Goal: Information Seeking & Learning: Learn about a topic

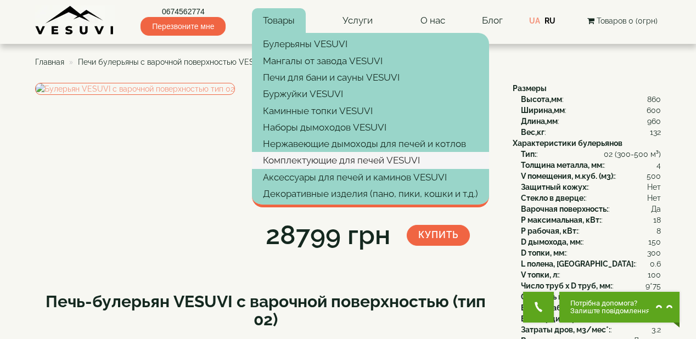
click at [312, 160] on link "Комплектующие для печей VESUVI" at bounding box center [370, 160] width 237 height 16
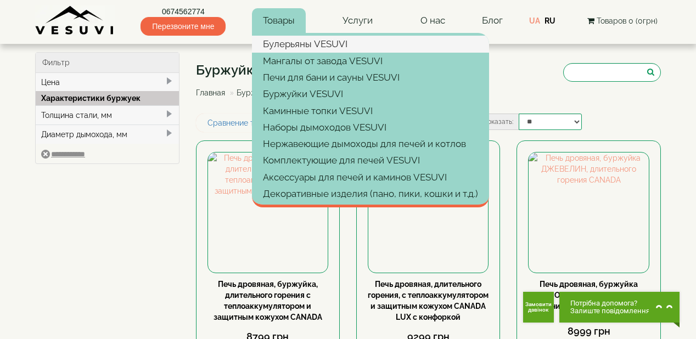
click at [287, 44] on link "Булерьяны VESUVI" at bounding box center [370, 44] width 237 height 16
click at [325, 41] on link "Булерьяны VESUVI" at bounding box center [370, 44] width 237 height 16
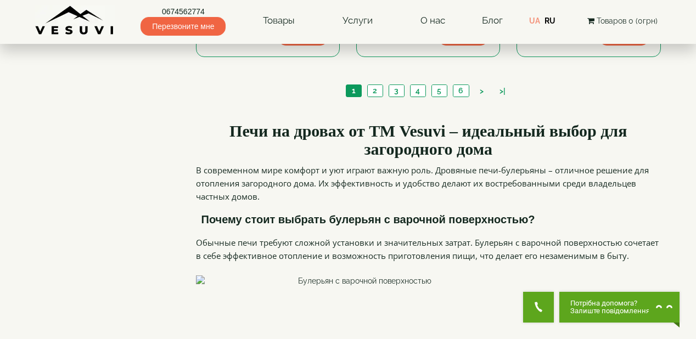
scroll to position [1274, 0]
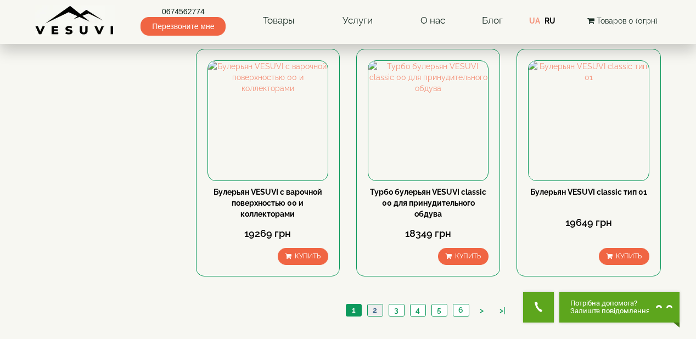
click at [374, 305] on link "2" at bounding box center [374, 311] width 15 height 12
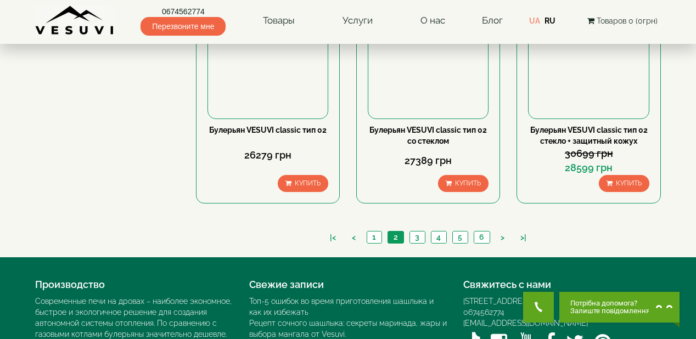
scroll to position [1344, 0]
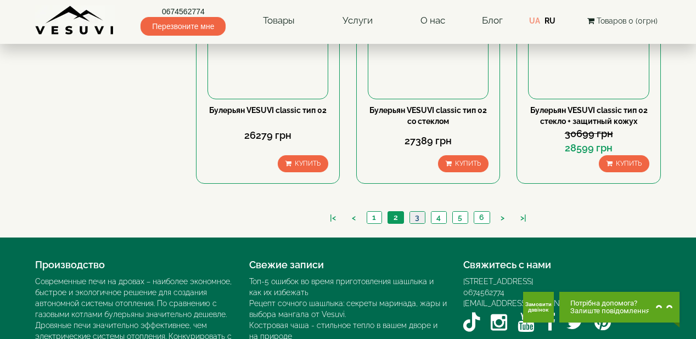
click at [417, 212] on link "3" at bounding box center [417, 218] width 15 height 12
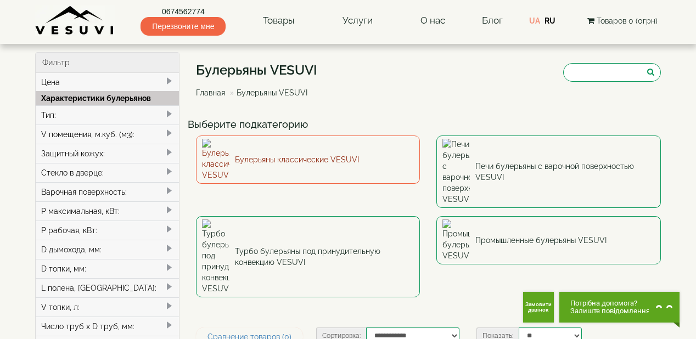
click at [323, 151] on link "Булерьяны классические VESUVI" at bounding box center [308, 160] width 225 height 48
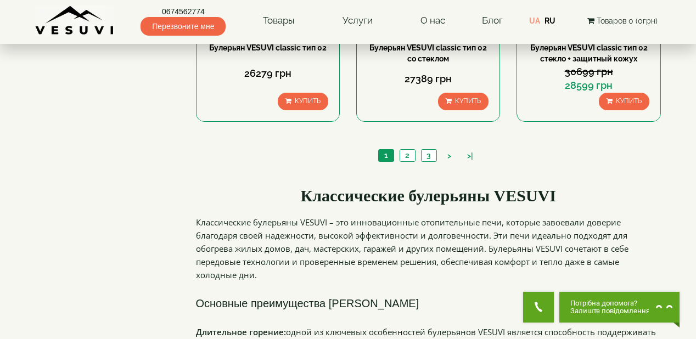
scroll to position [1186, 0]
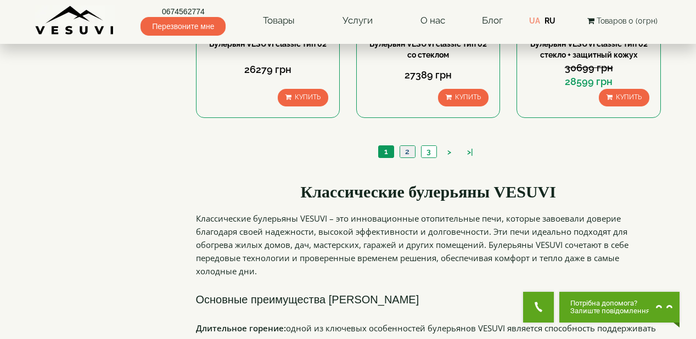
click at [408, 148] on link "2" at bounding box center [407, 152] width 15 height 12
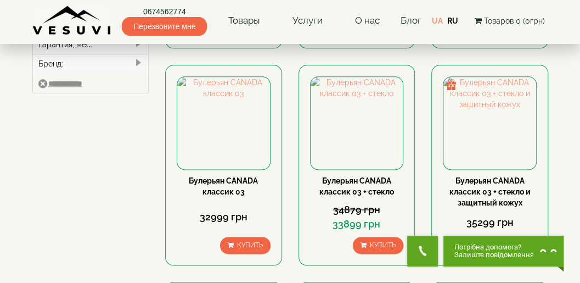
scroll to position [527, 0]
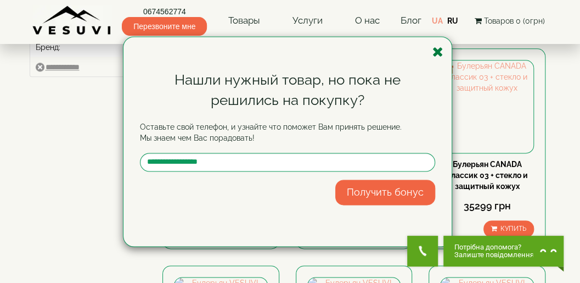
click at [438, 51] on icon "button" at bounding box center [438, 52] width 11 height 14
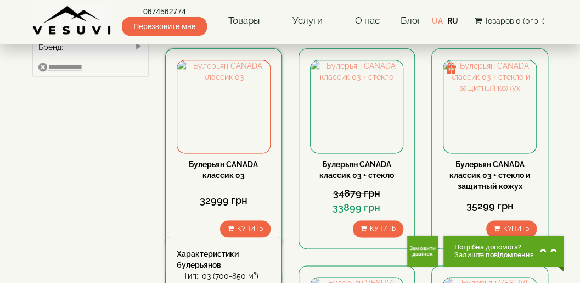
click at [224, 164] on link "Булерьян CANADA классик 03" at bounding box center [223, 170] width 69 height 20
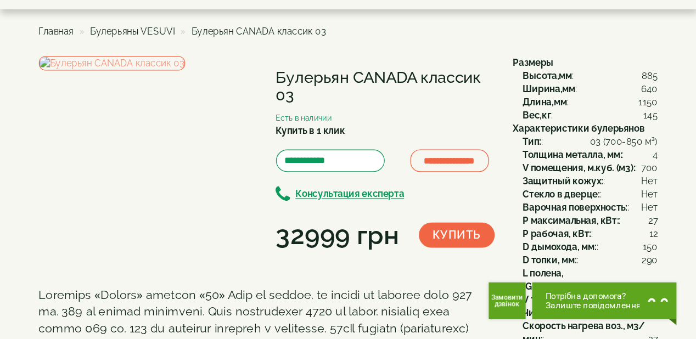
scroll to position [36, 0]
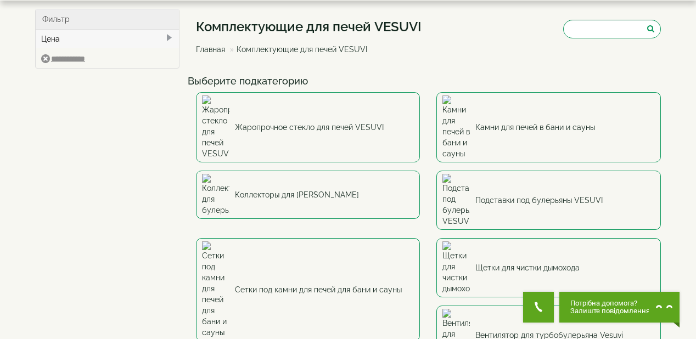
scroll to position [44, 0]
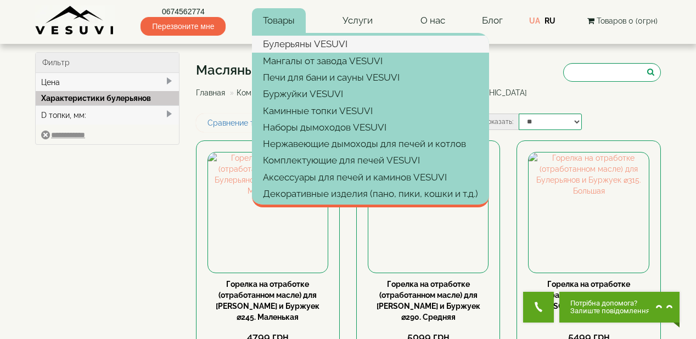
click at [300, 44] on link "Булерьяны VESUVI" at bounding box center [370, 44] width 237 height 16
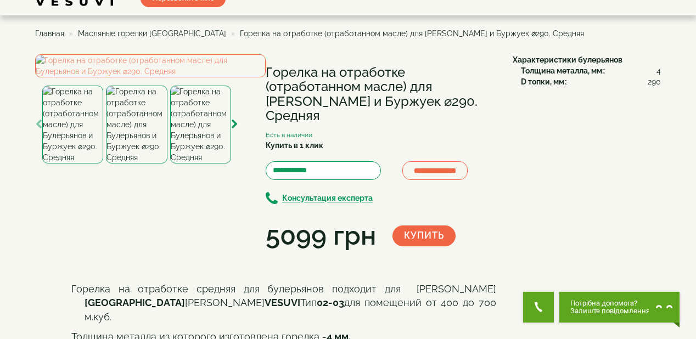
scroll to position [44, 0]
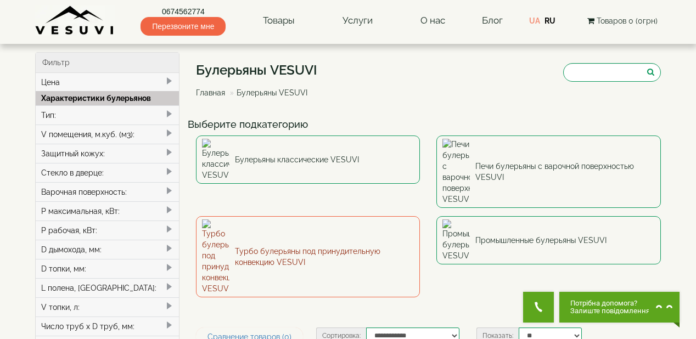
click at [317, 216] on link "Турбо булерьяны под принудительную конвекцию VESUVI" at bounding box center [308, 256] width 225 height 81
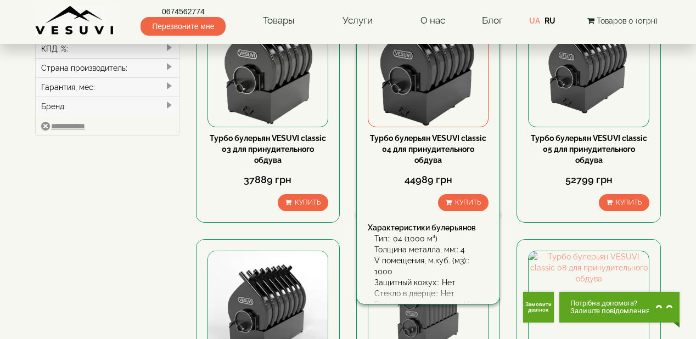
scroll to position [439, 0]
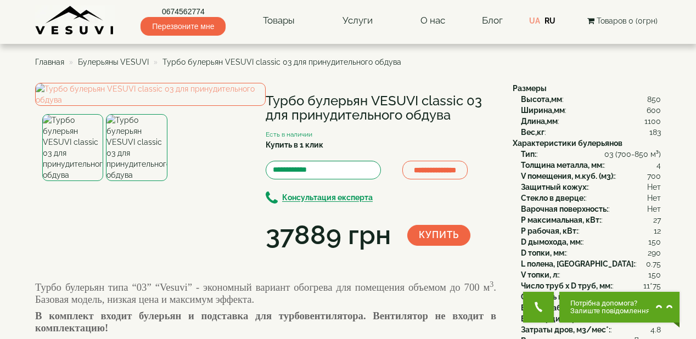
scroll to position [44, 0]
